Goal: Navigation & Orientation: Find specific page/section

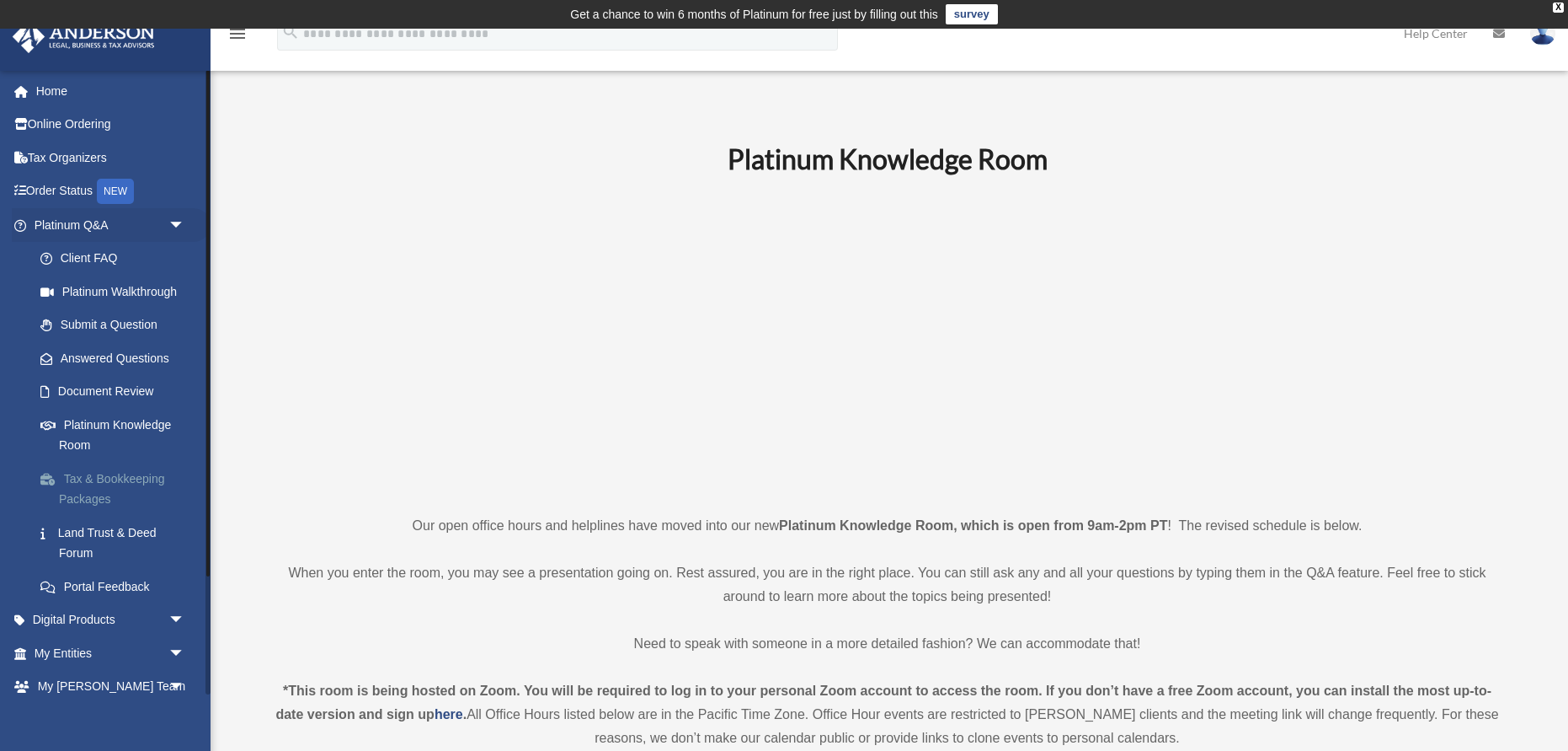
click at [95, 481] on link "Tax & Bookkeeping Packages" at bounding box center [117, 488] width 187 height 54
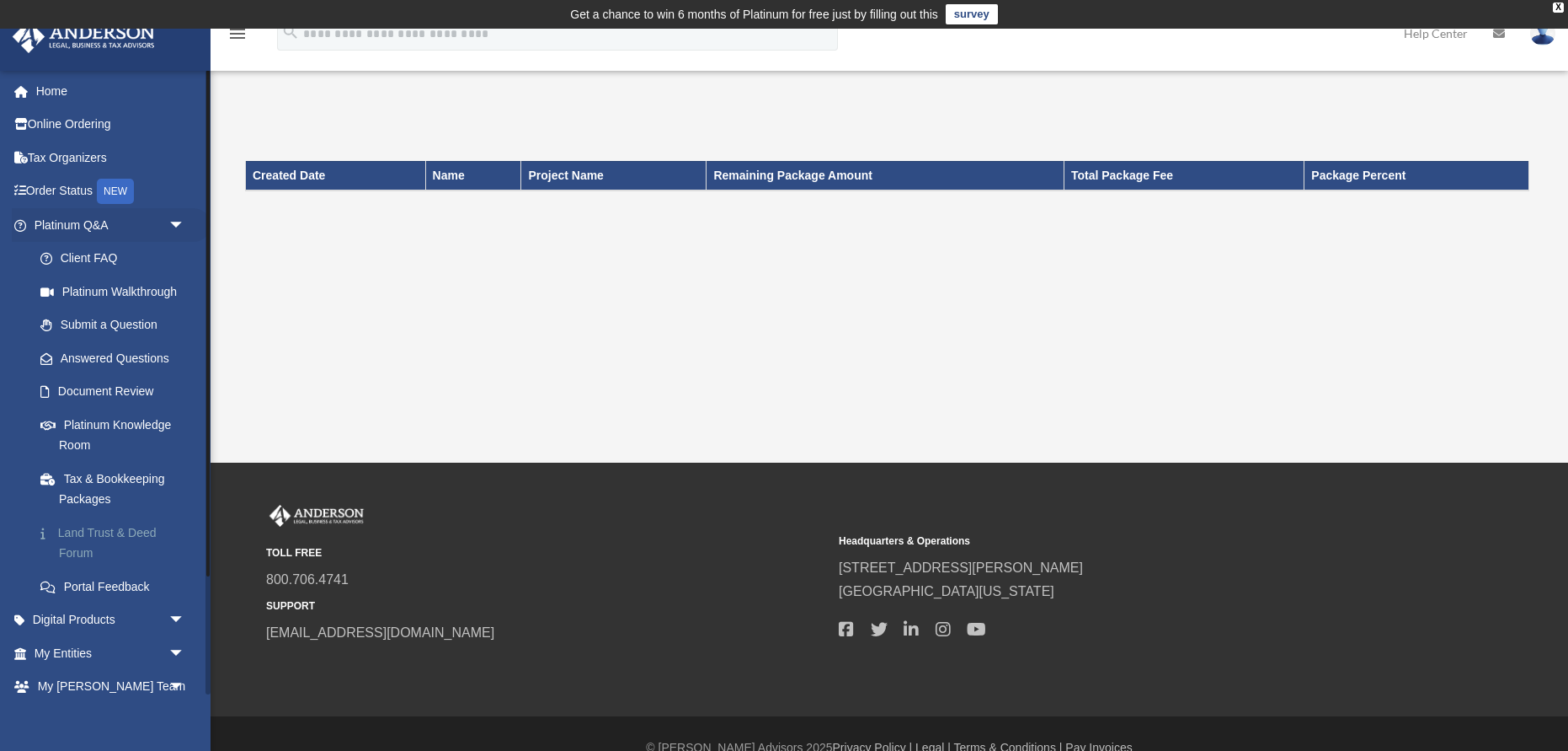
click at [111, 528] on link "Land Trust & Deed Forum" at bounding box center [117, 542] width 187 height 54
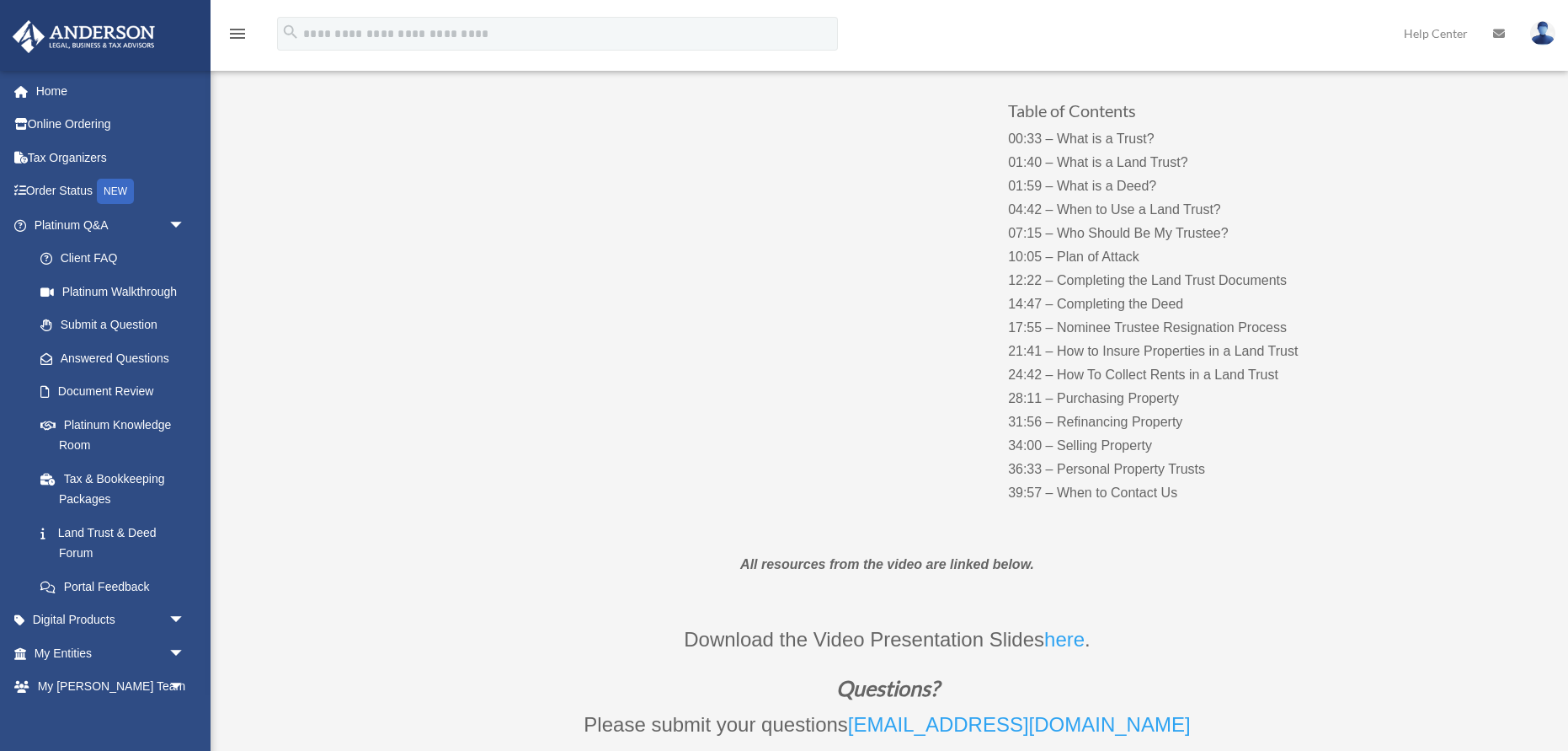
scroll to position [267, 0]
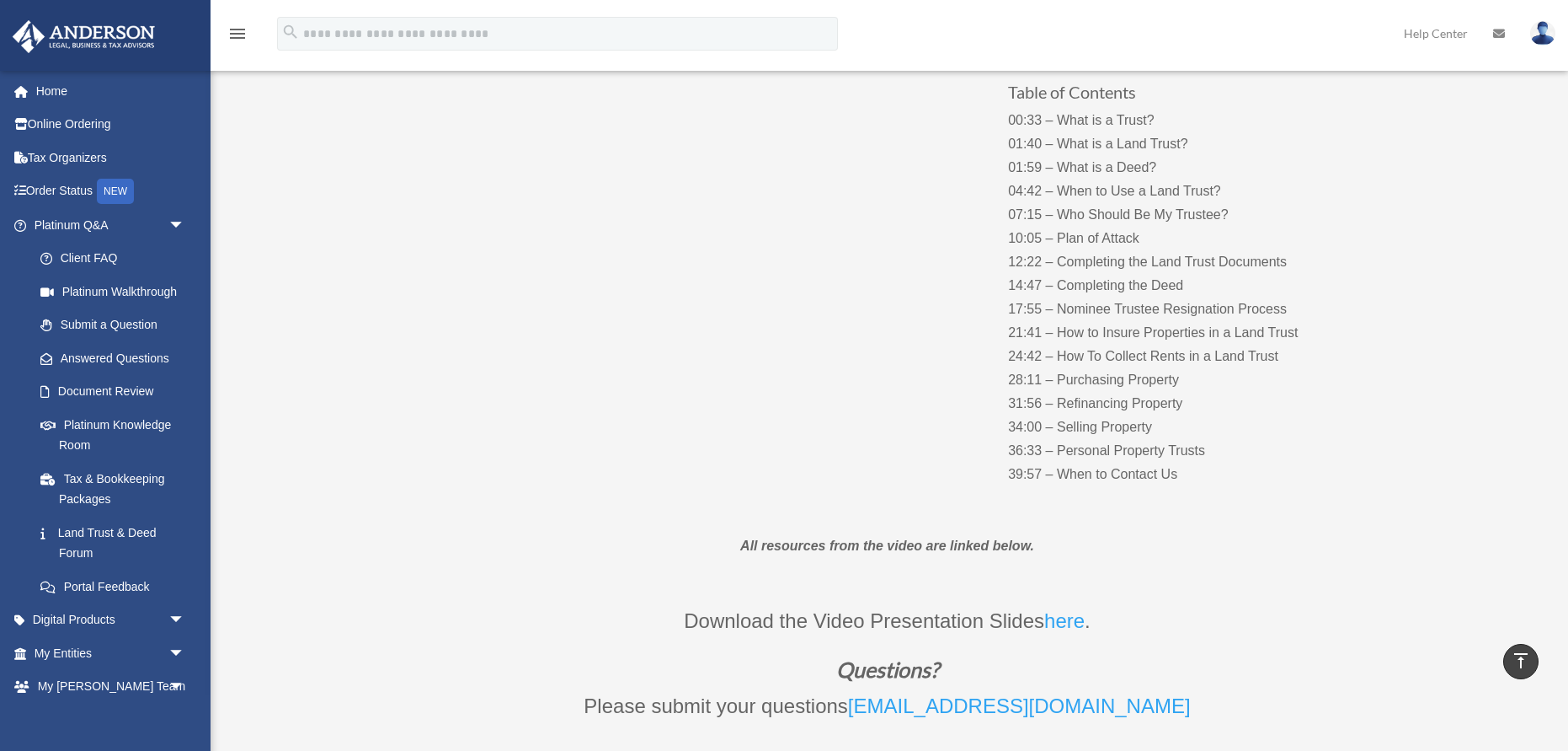
click at [1058, 624] on link "here" at bounding box center [1064, 624] width 40 height 31
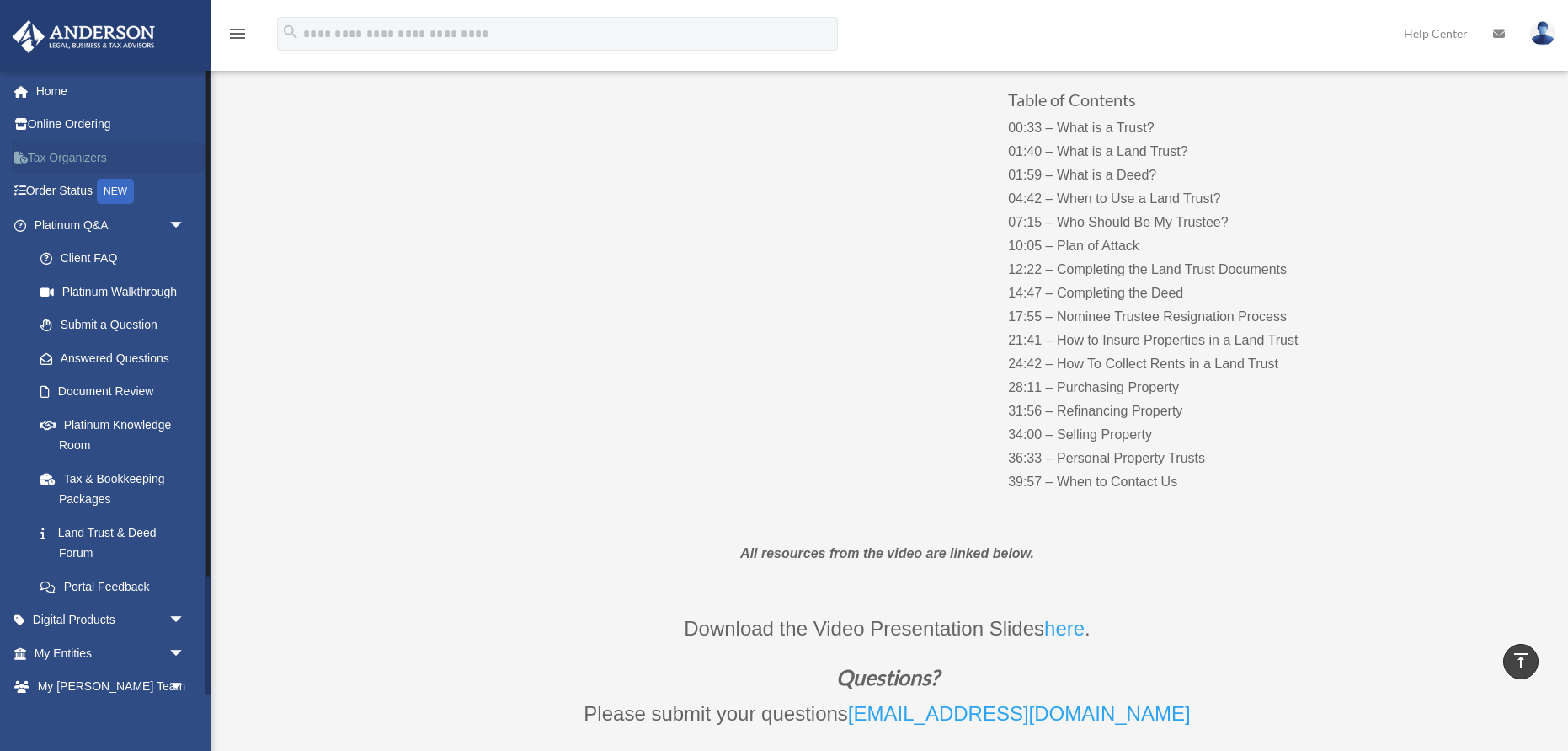
scroll to position [261, 0]
click at [84, 650] on link "My Entities arrow_drop_down" at bounding box center [111, 652] width 199 height 34
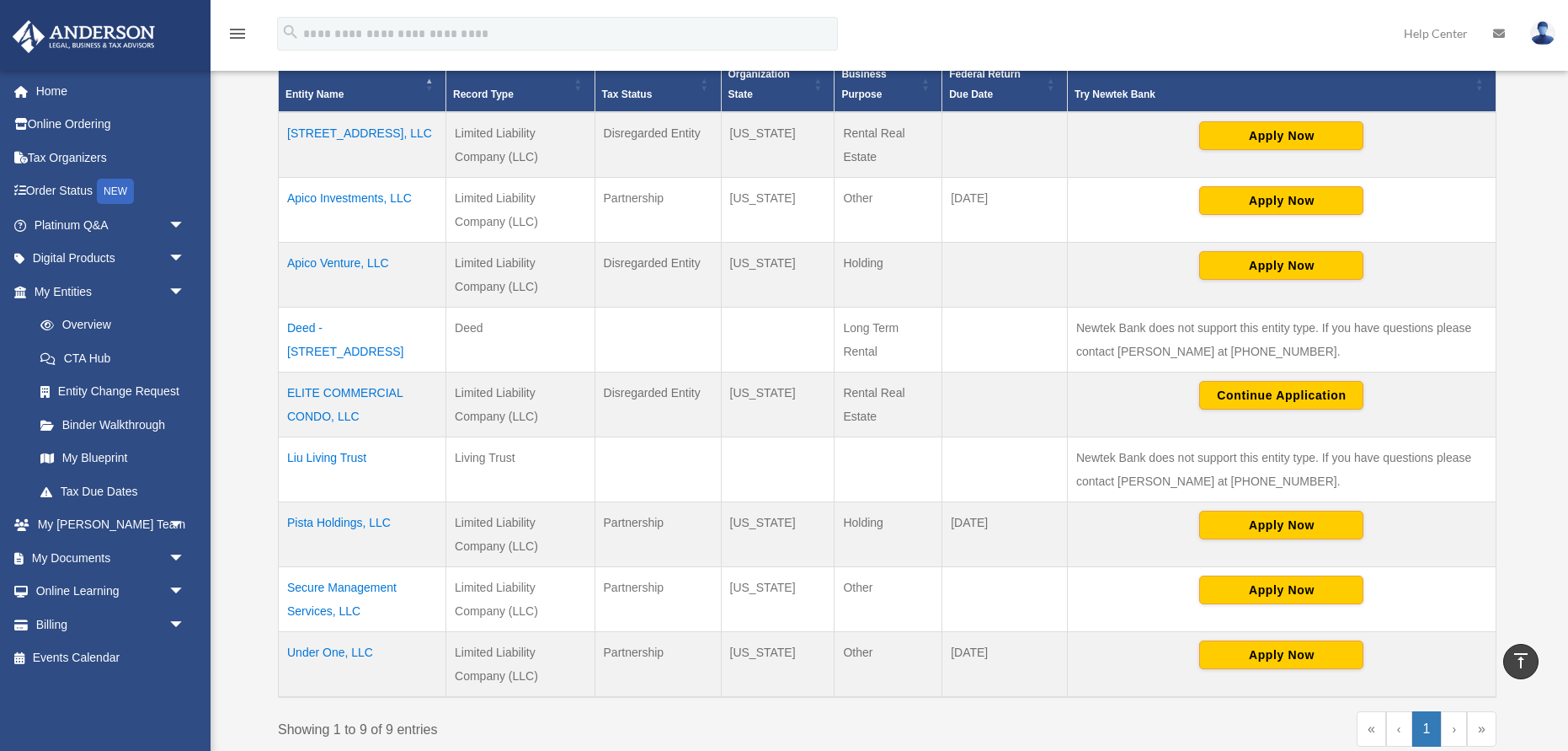
scroll to position [405, 0]
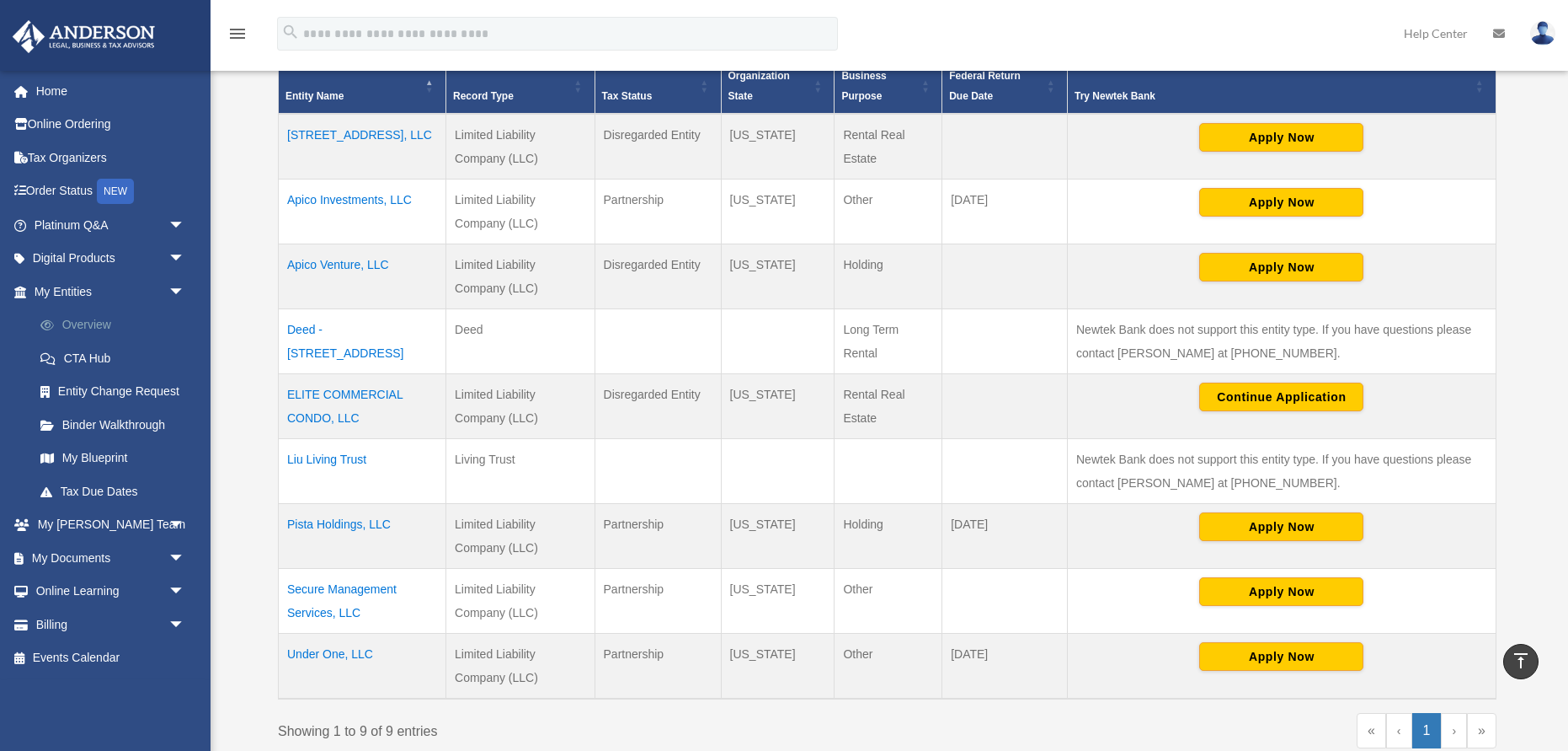
click at [109, 323] on link "Overview" at bounding box center [117, 325] width 187 height 34
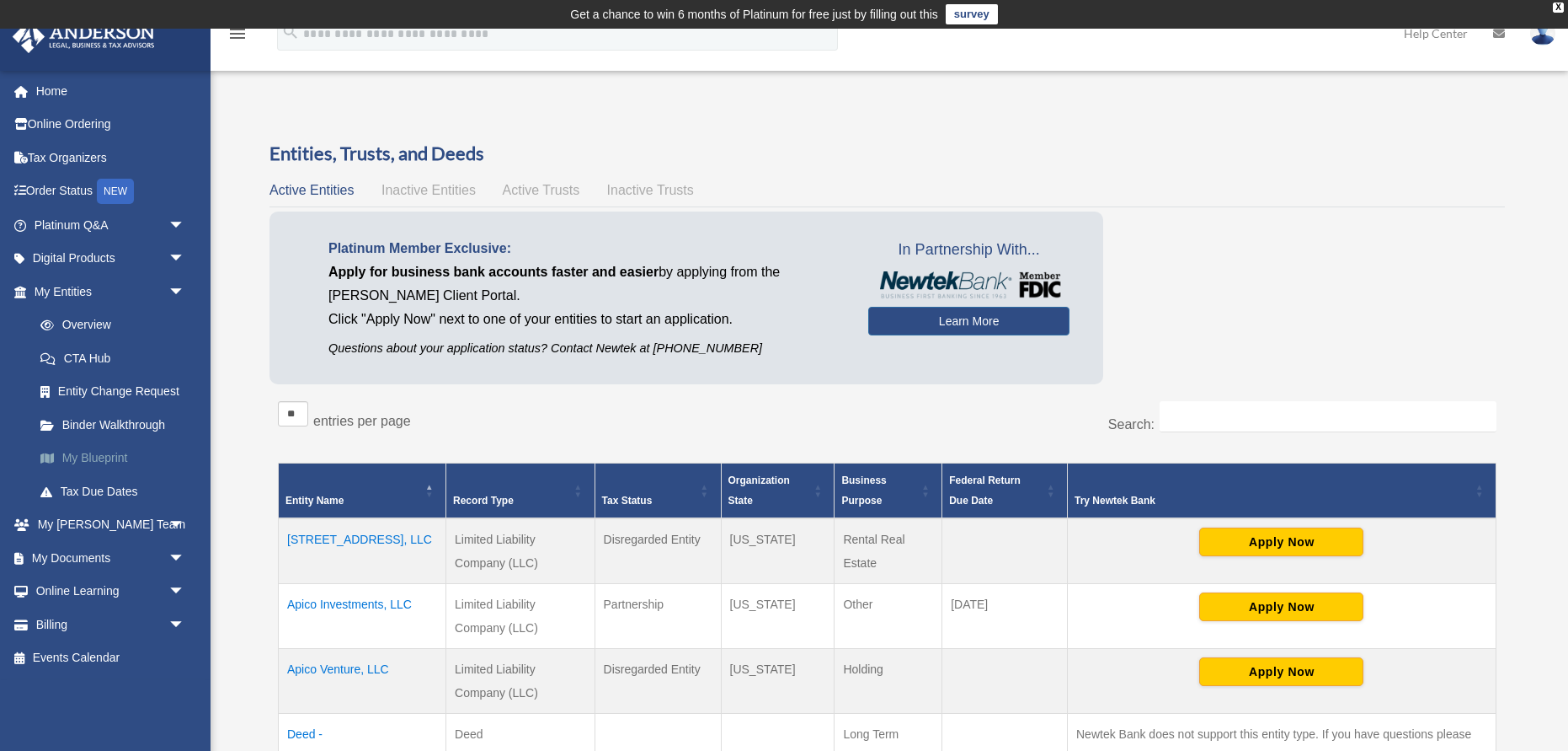
click at [77, 455] on link "My Blueprint" at bounding box center [117, 458] width 187 height 34
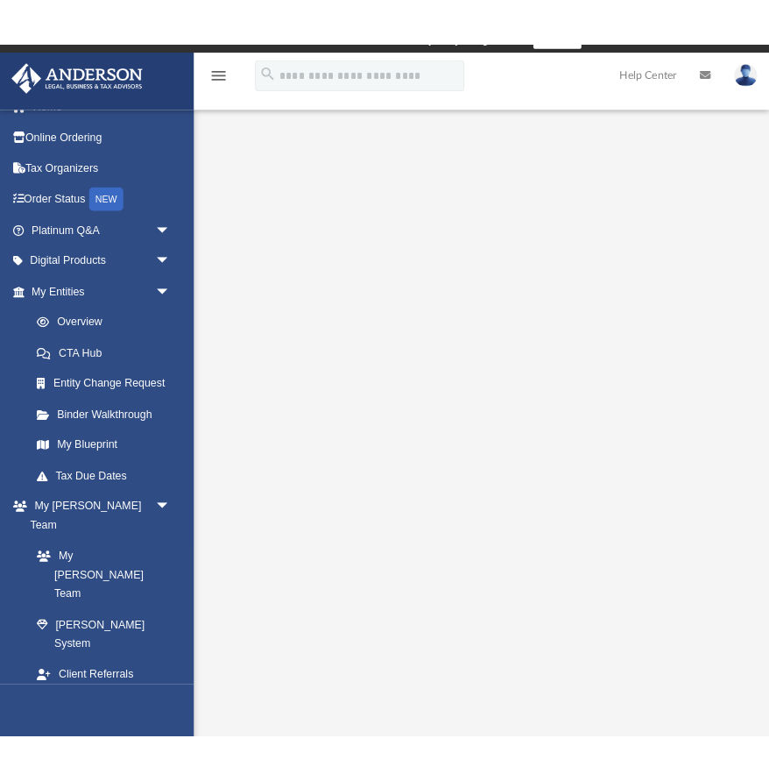
scroll to position [17, 0]
